Goal: Check status: Check status

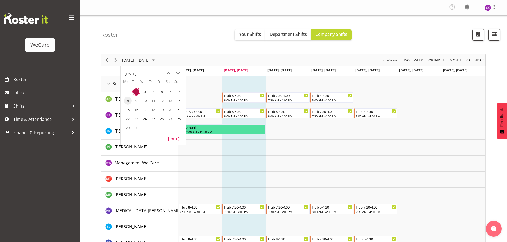
click at [130, 101] on span "8" at bounding box center [128, 101] width 8 height 8
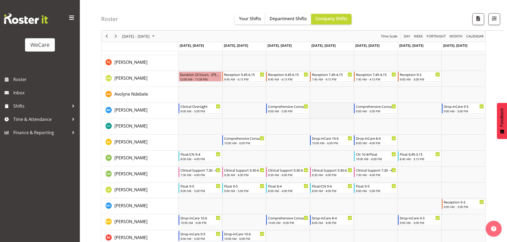
scroll to position [269, 0]
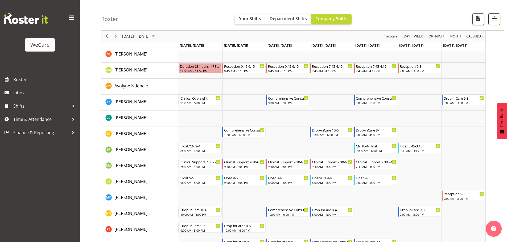
click at [497, 14] on button "button" at bounding box center [494, 19] width 12 height 12
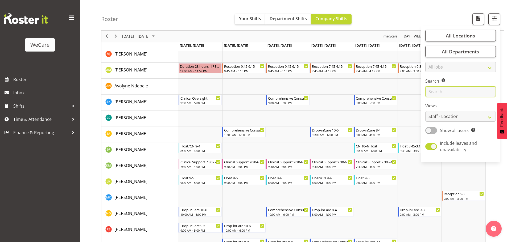
click at [462, 89] on input "text" at bounding box center [460, 91] width 71 height 11
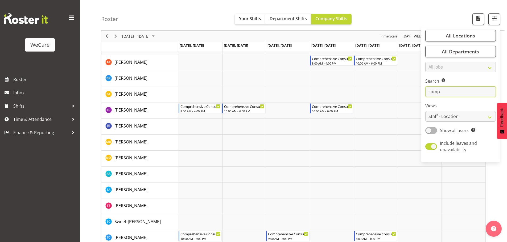
scroll to position [397, 0]
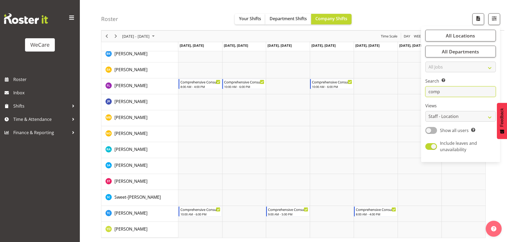
click at [441, 92] on input "comp" at bounding box center [460, 91] width 71 height 11
type input "c"
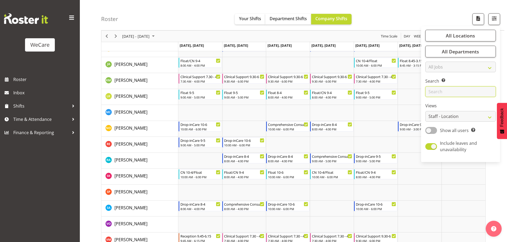
scroll to position [317, 0]
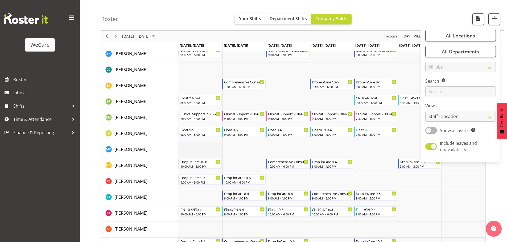
click at [195, 144] on td "Timeline Week of September 8, 2025" at bounding box center [200, 150] width 44 height 16
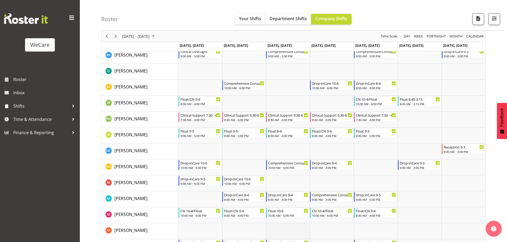
scroll to position [344, 0]
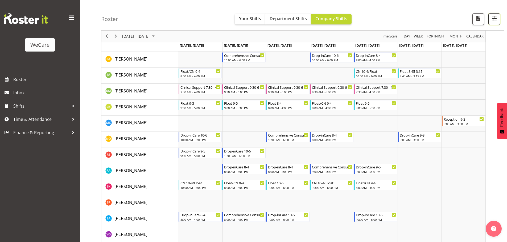
click at [489, 15] on button "button" at bounding box center [494, 19] width 12 height 12
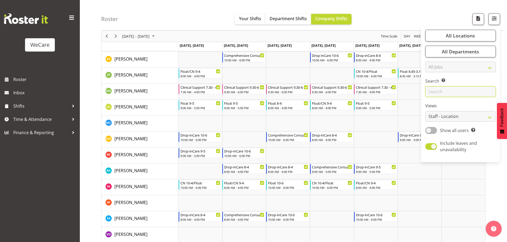
click at [454, 91] on input "text" at bounding box center [460, 91] width 71 height 11
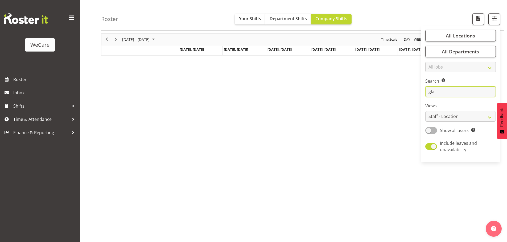
scroll to position [21, 0]
type input "g"
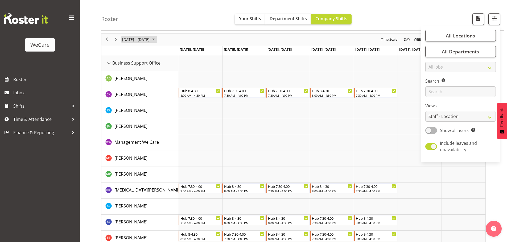
click at [150, 38] on span "[DATE] - [DATE]" at bounding box center [136, 39] width 28 height 7
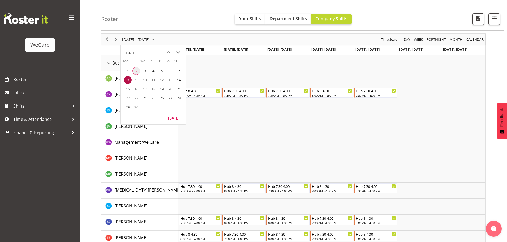
click at [138, 71] on span "2" at bounding box center [136, 71] width 8 height 8
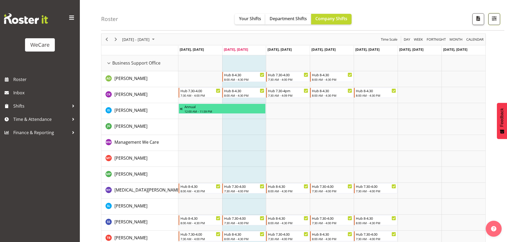
click at [490, 19] on button "button" at bounding box center [494, 19] width 12 height 12
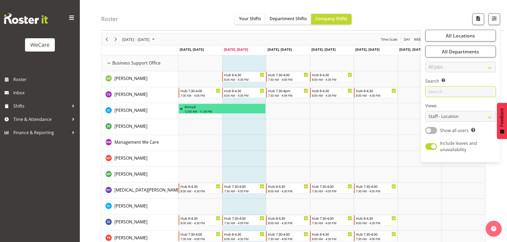
click at [450, 94] on input "text" at bounding box center [460, 91] width 71 height 11
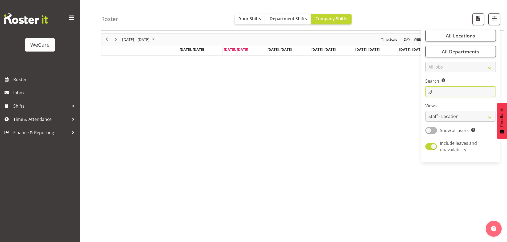
type input "g"
